Goal: Information Seeking & Learning: Learn about a topic

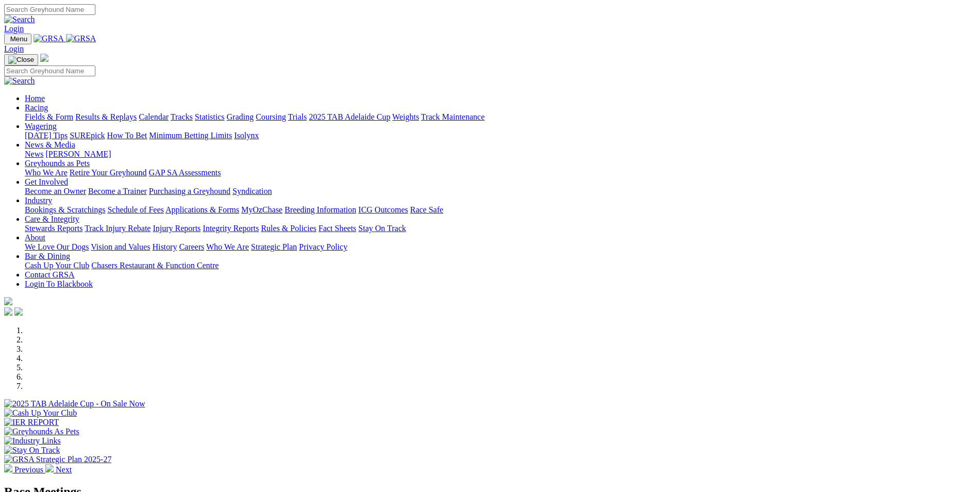
click at [169, 112] on link "Calendar" at bounding box center [154, 116] width 30 height 9
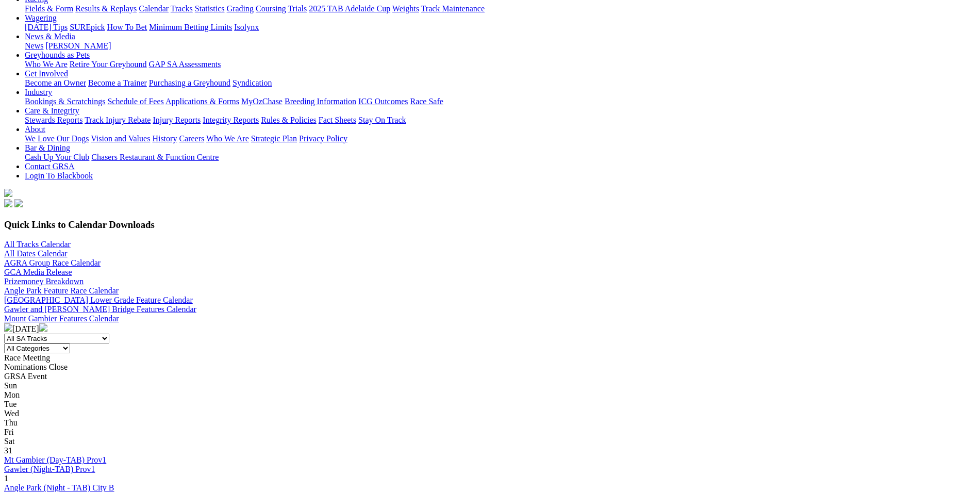
scroll to position [155, 0]
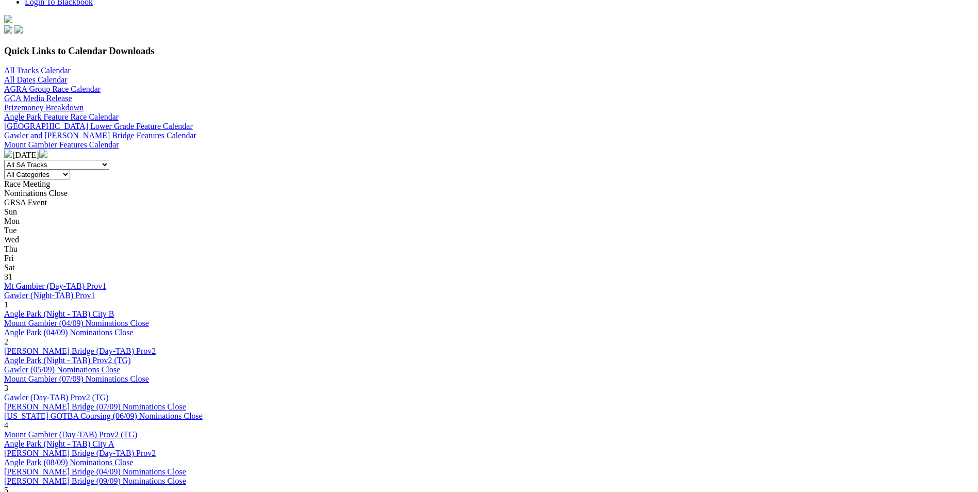
scroll to position [309, 0]
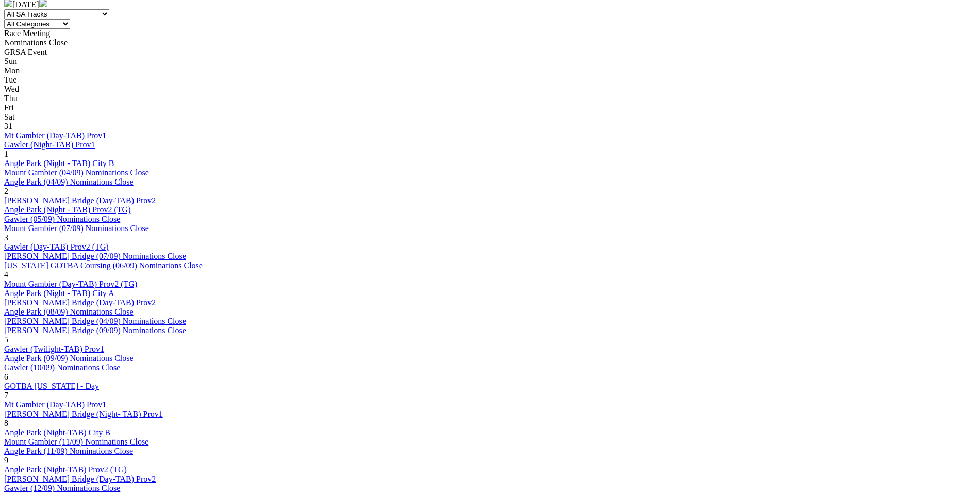
scroll to position [464, 0]
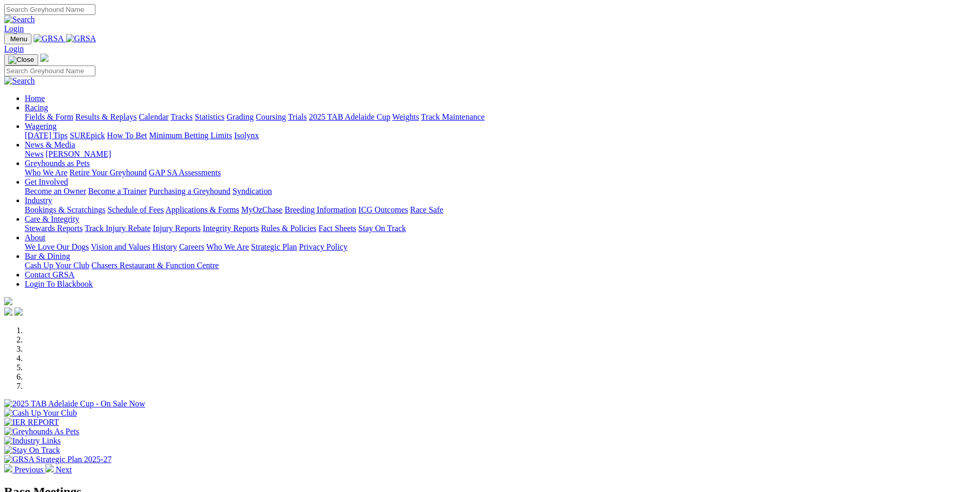
scroll to position [206, 0]
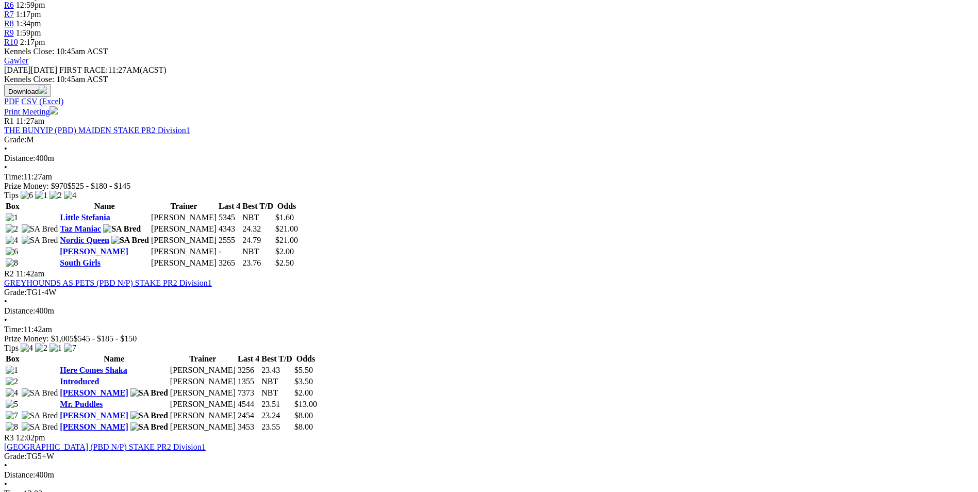
scroll to position [412, 0]
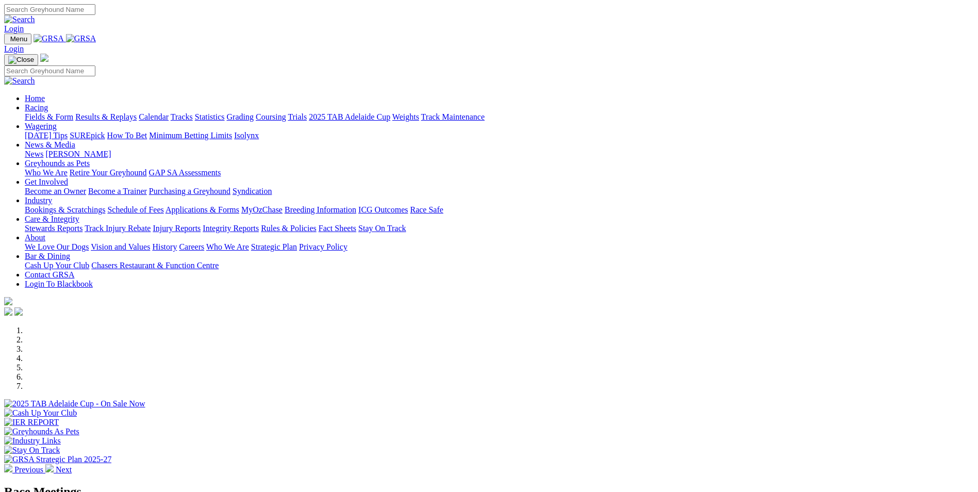
click at [105, 205] on link "Bookings & Scratchings" at bounding box center [65, 209] width 80 height 9
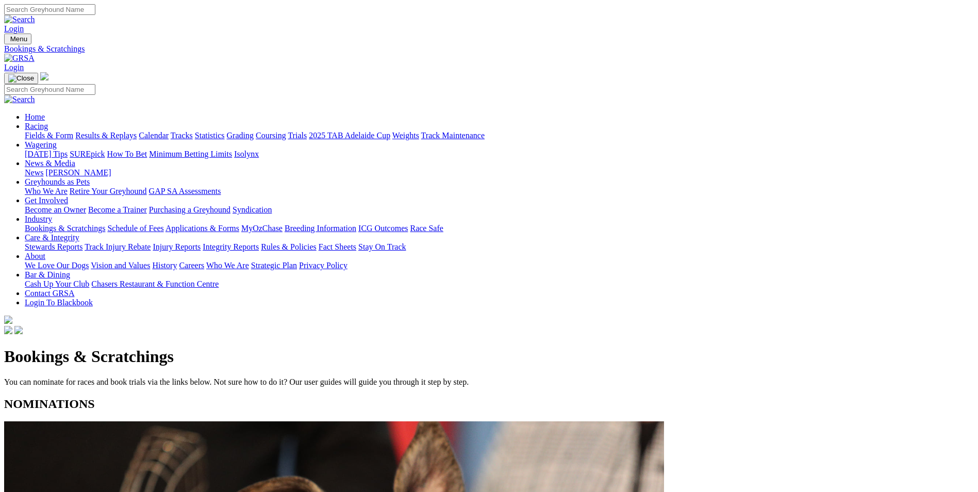
click at [82, 242] on link "Stewards Reports" at bounding box center [54, 246] width 58 height 9
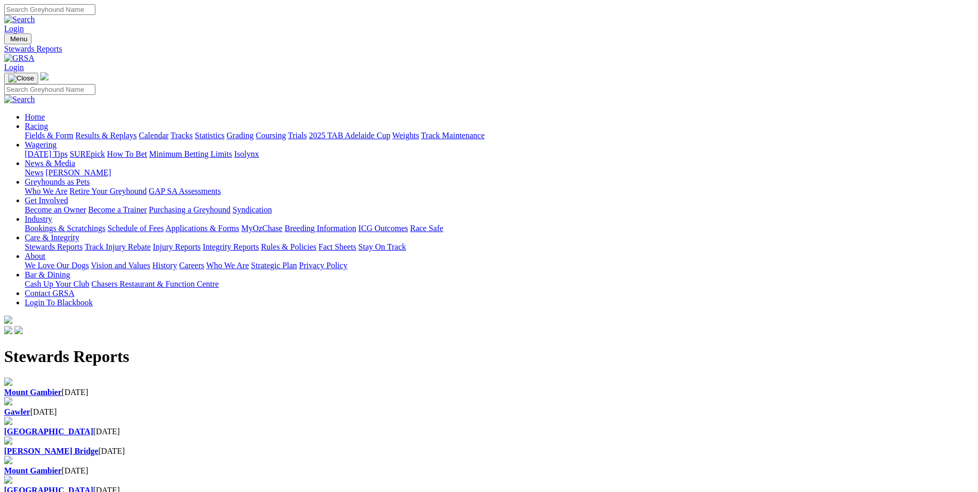
click at [259, 242] on link "Integrity Reports" at bounding box center [231, 246] width 56 height 9
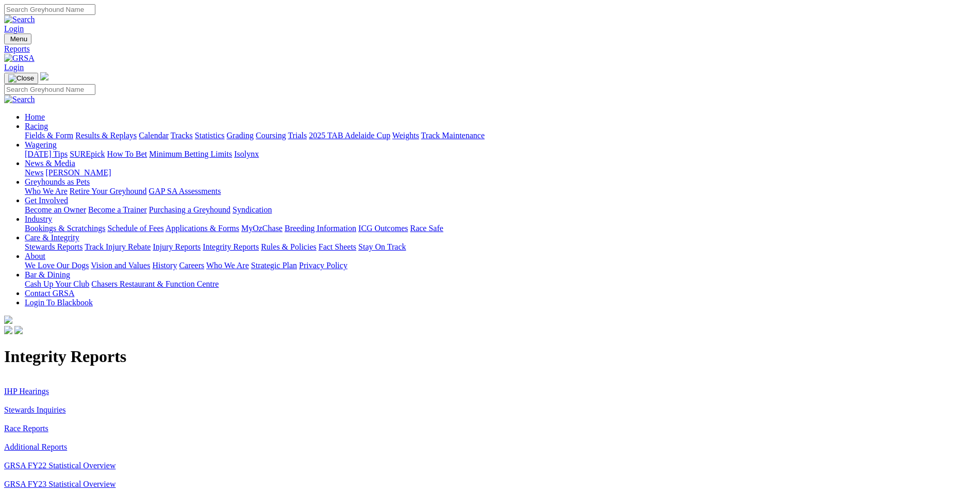
click at [66, 405] on link "Stewards Inquiries" at bounding box center [35, 409] width 62 height 9
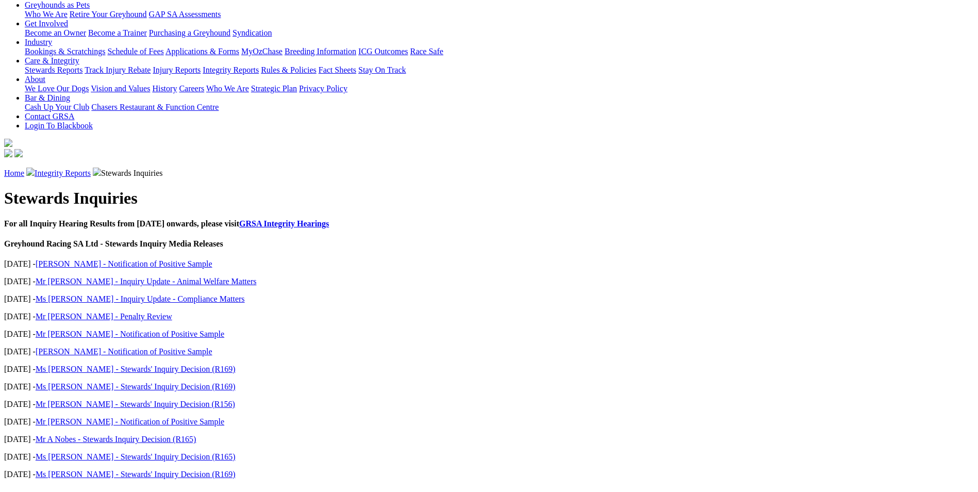
scroll to position [155, 0]
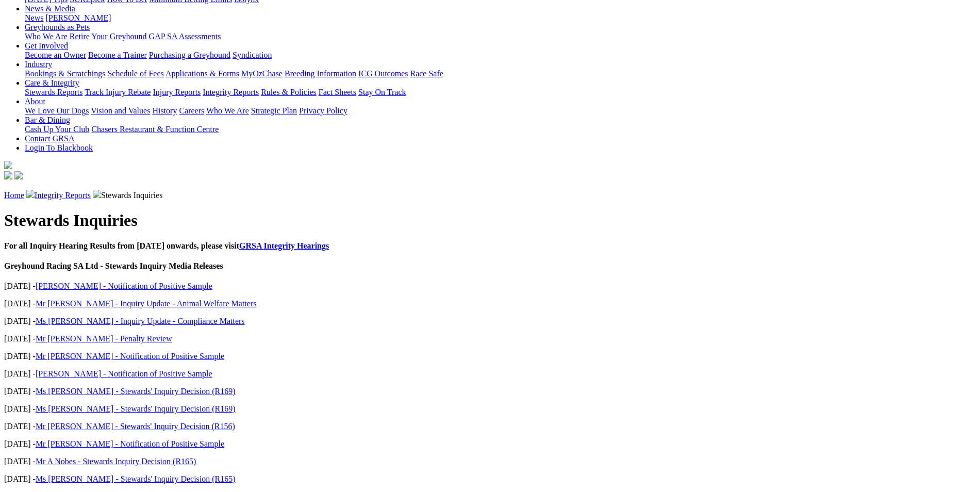
click at [212, 281] on link "[PERSON_NAME] - Notification of Positive Sample" at bounding box center [124, 285] width 177 height 9
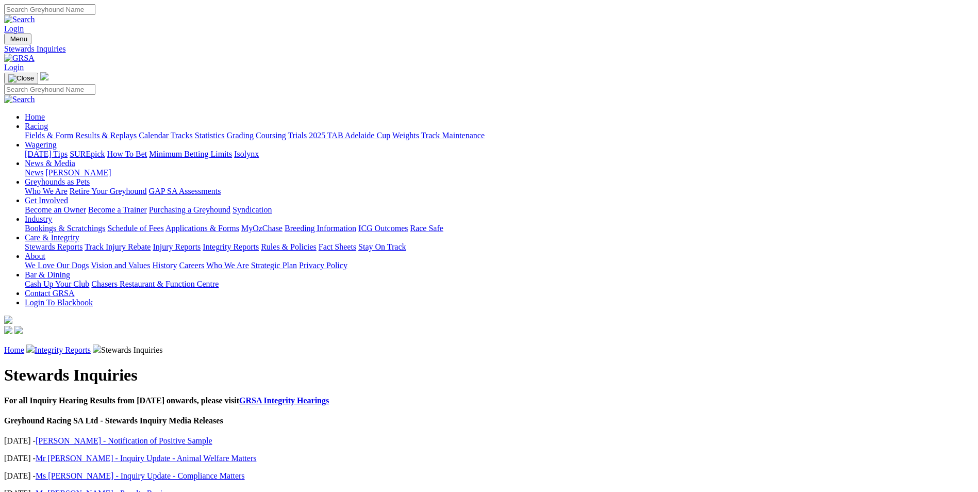
click at [317, 242] on link "Rules & Policies" at bounding box center [289, 246] width 56 height 9
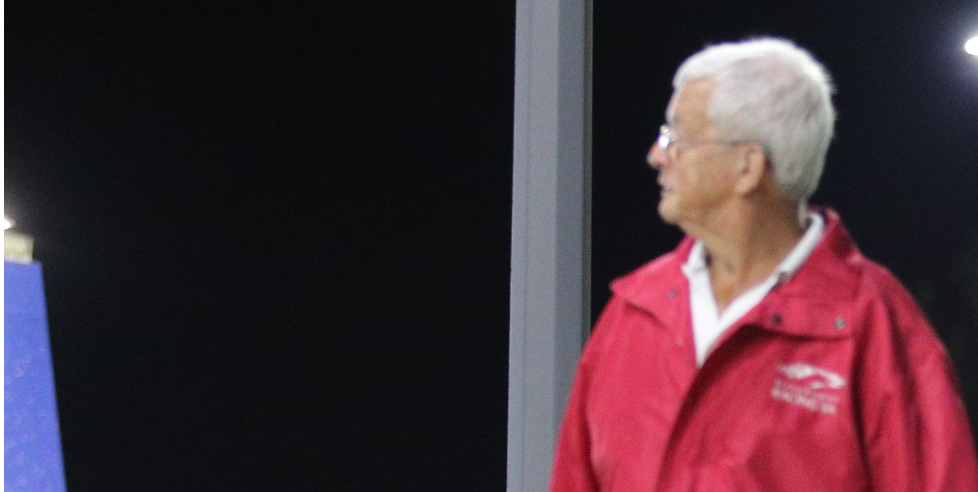
scroll to position [567, 0]
